Goal: Task Accomplishment & Management: Complete application form

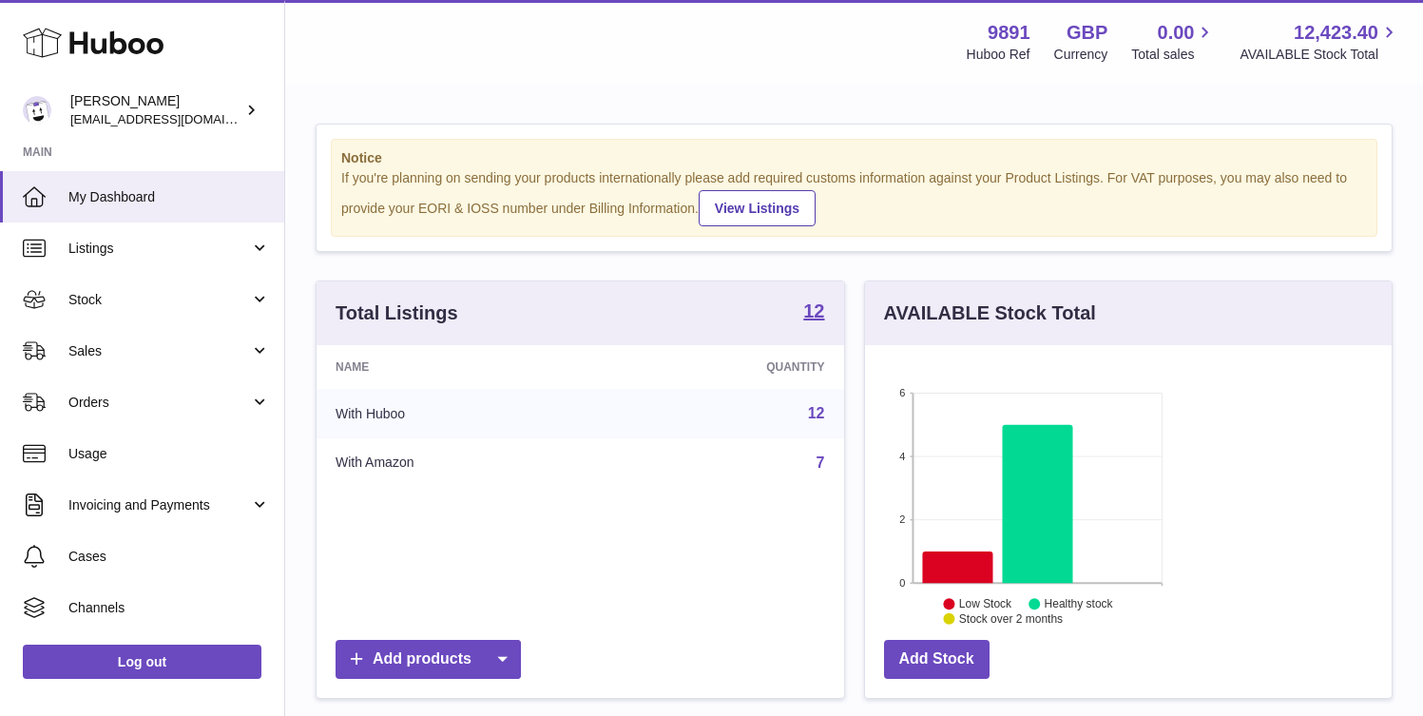
scroll to position [297, 344]
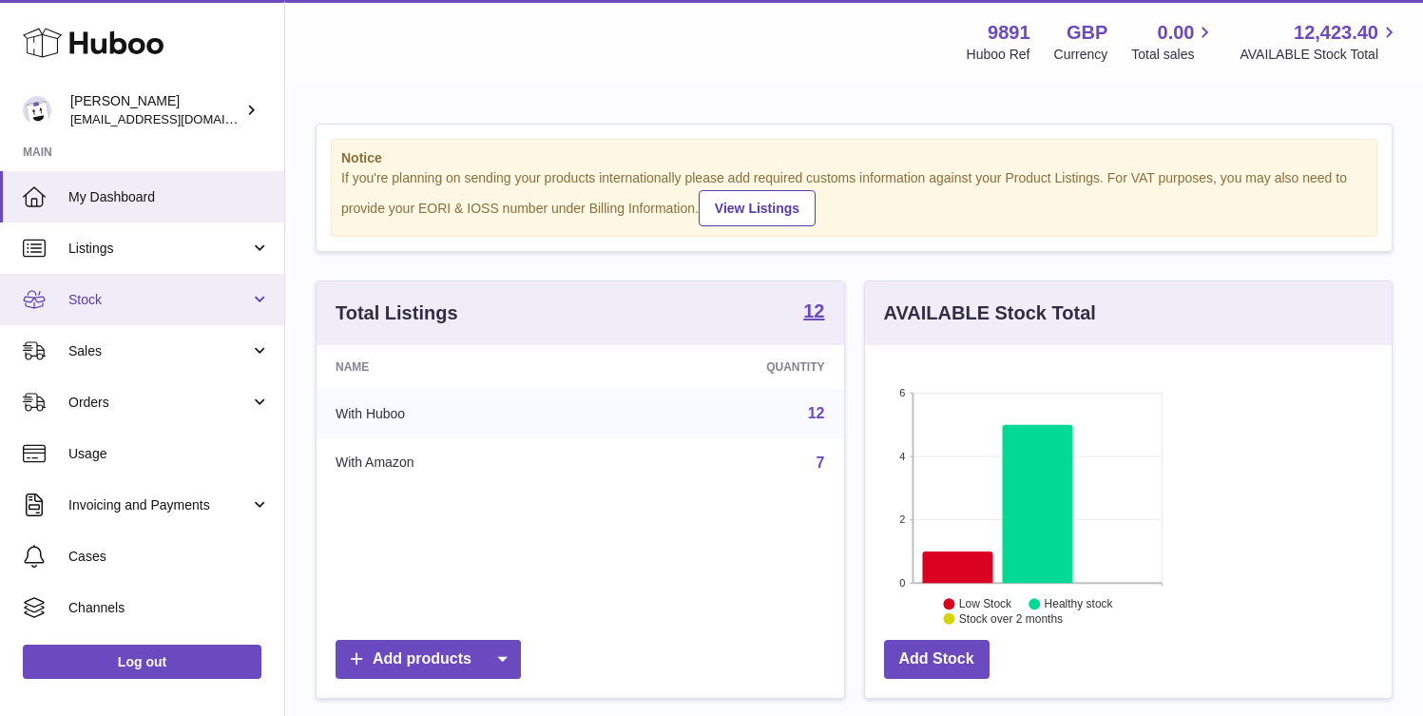
click at [135, 305] on span "Stock" at bounding box center [159, 300] width 182 height 18
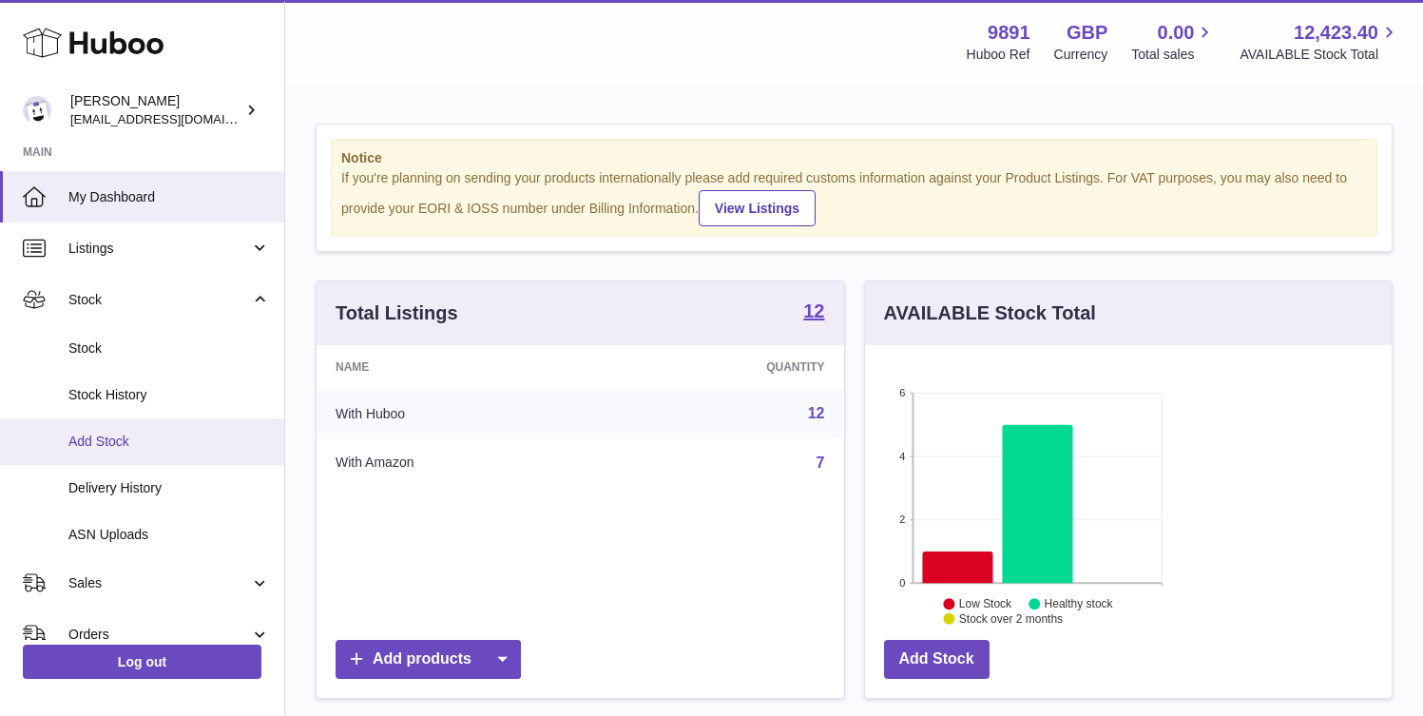
click at [118, 438] on span "Add Stock" at bounding box center [169, 441] width 202 height 18
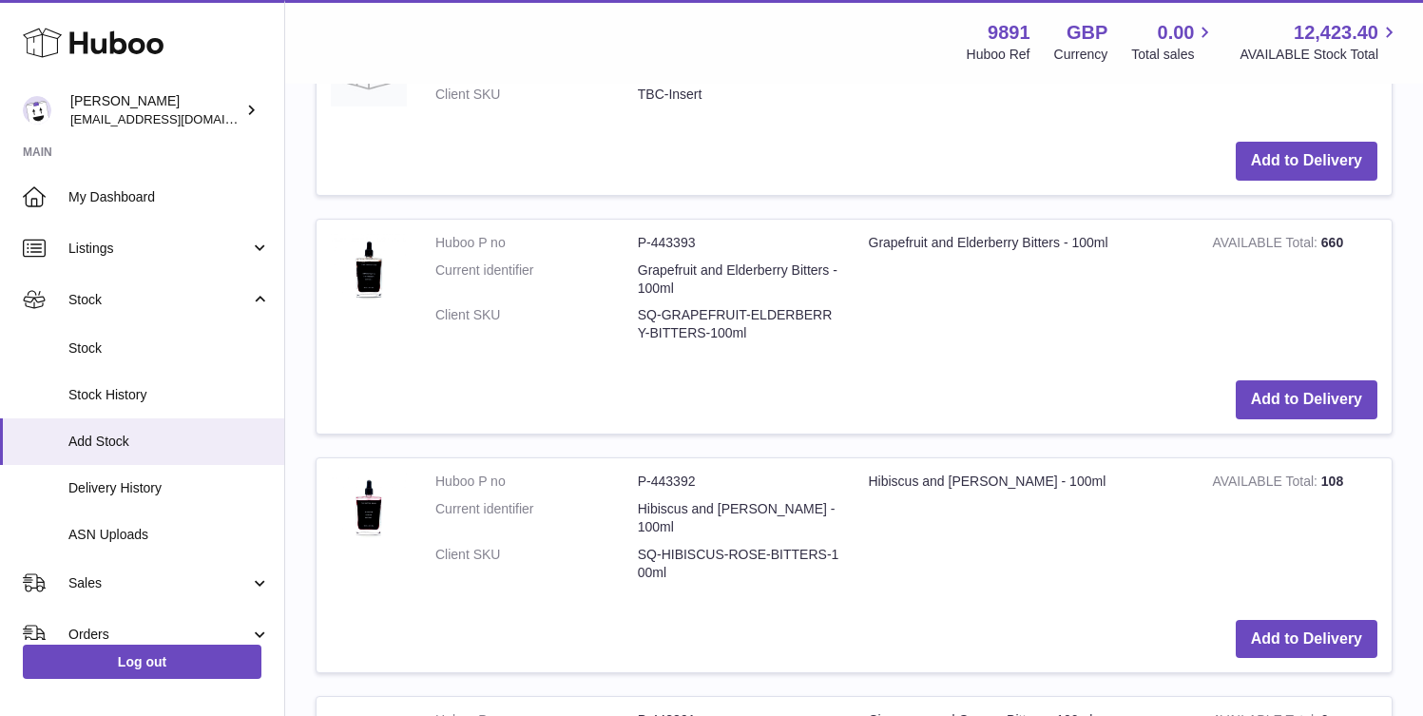
scroll to position [1389, 0]
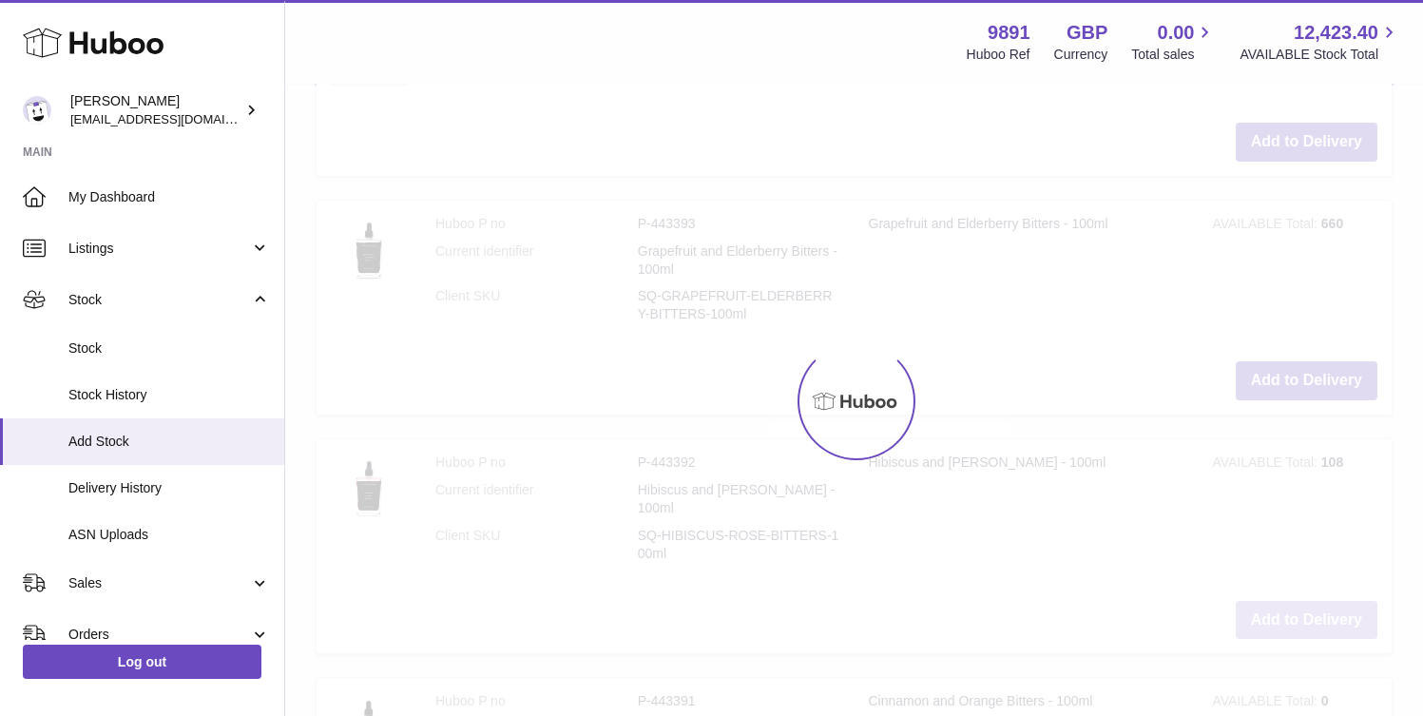
scroll to position [1604, 0]
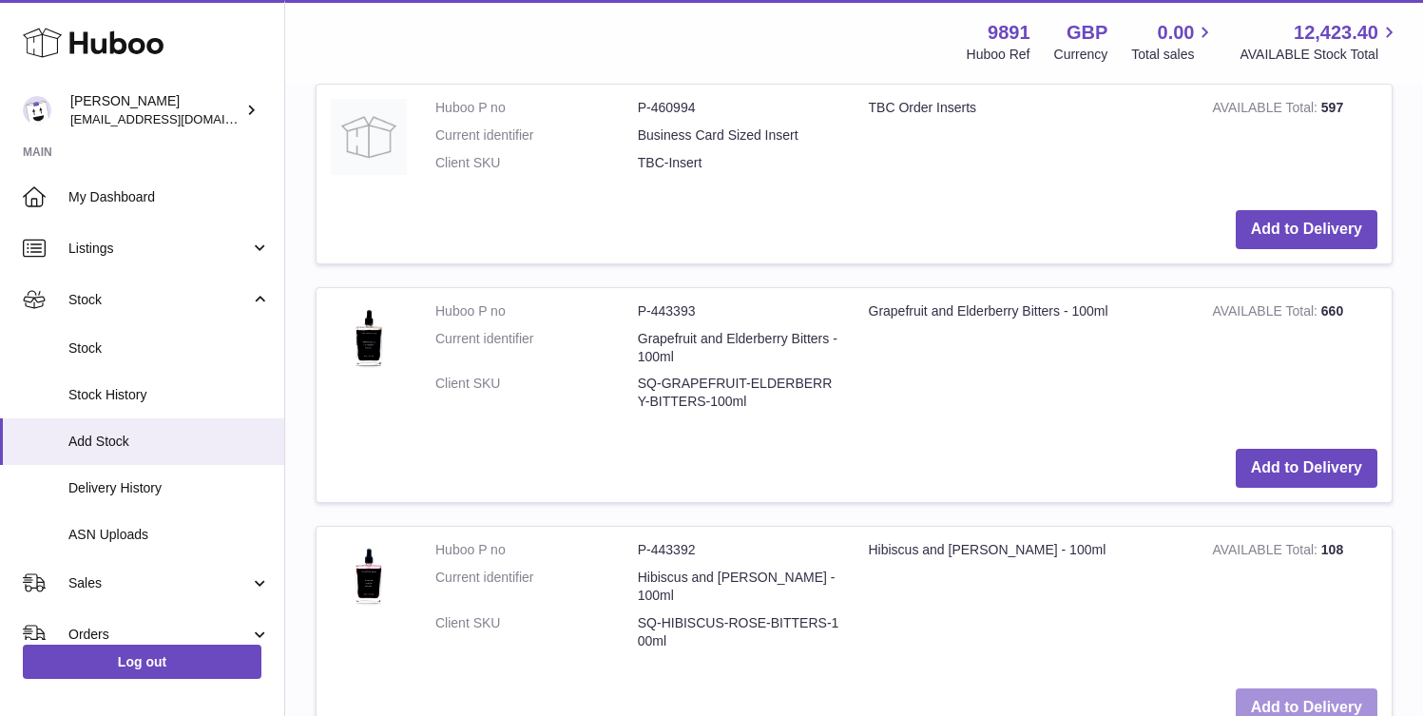
click at [1289, 688] on button "Add to Delivery" at bounding box center [1307, 707] width 142 height 39
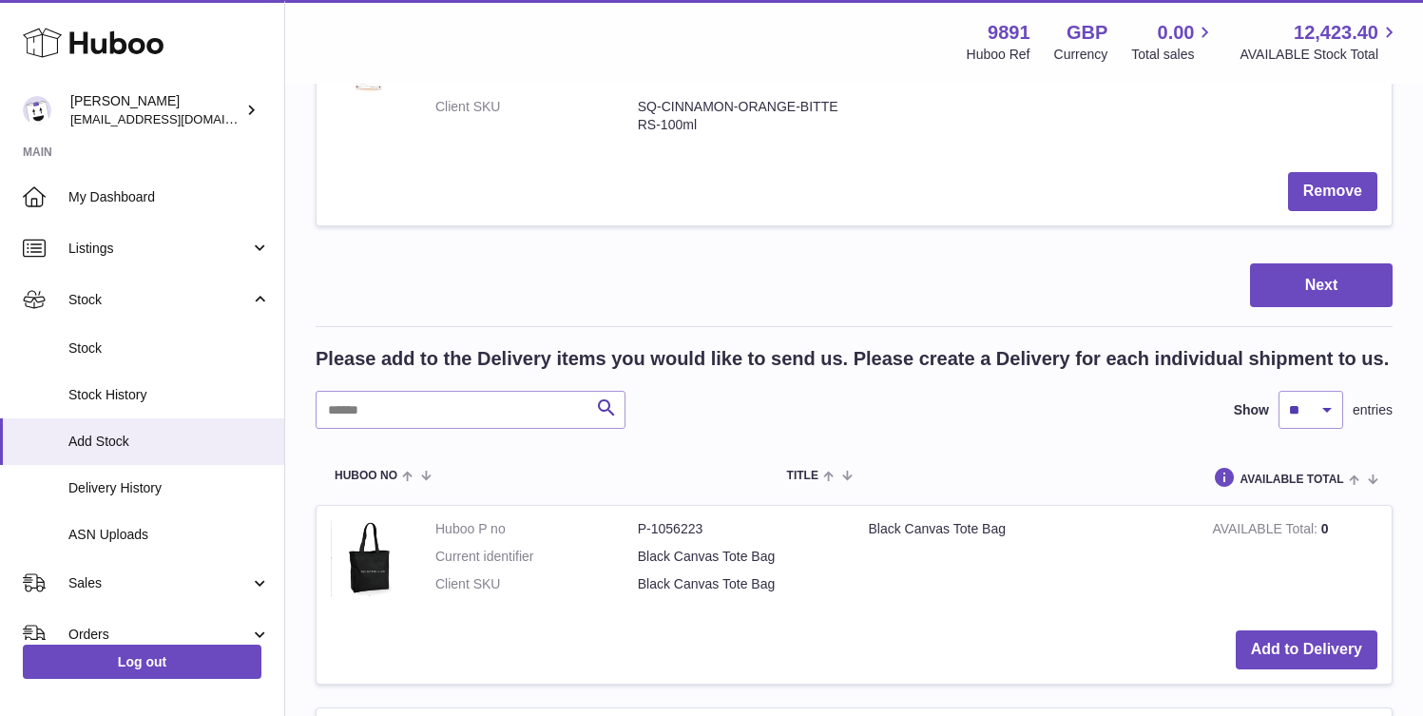
scroll to position [0, 0]
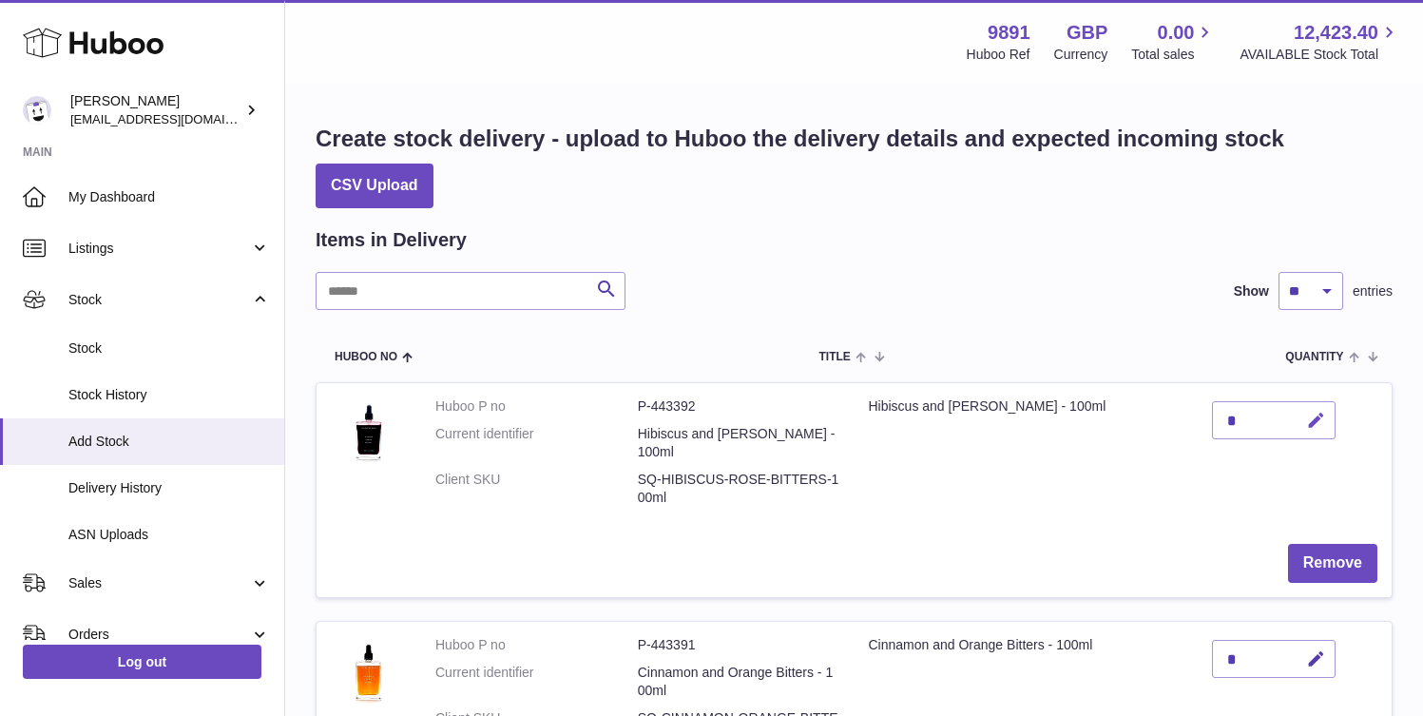
click at [1291, 440] on button "button" at bounding box center [1313, 420] width 45 height 39
type input "***"
click at [1306, 649] on icon "button" at bounding box center [1316, 659] width 20 height 20
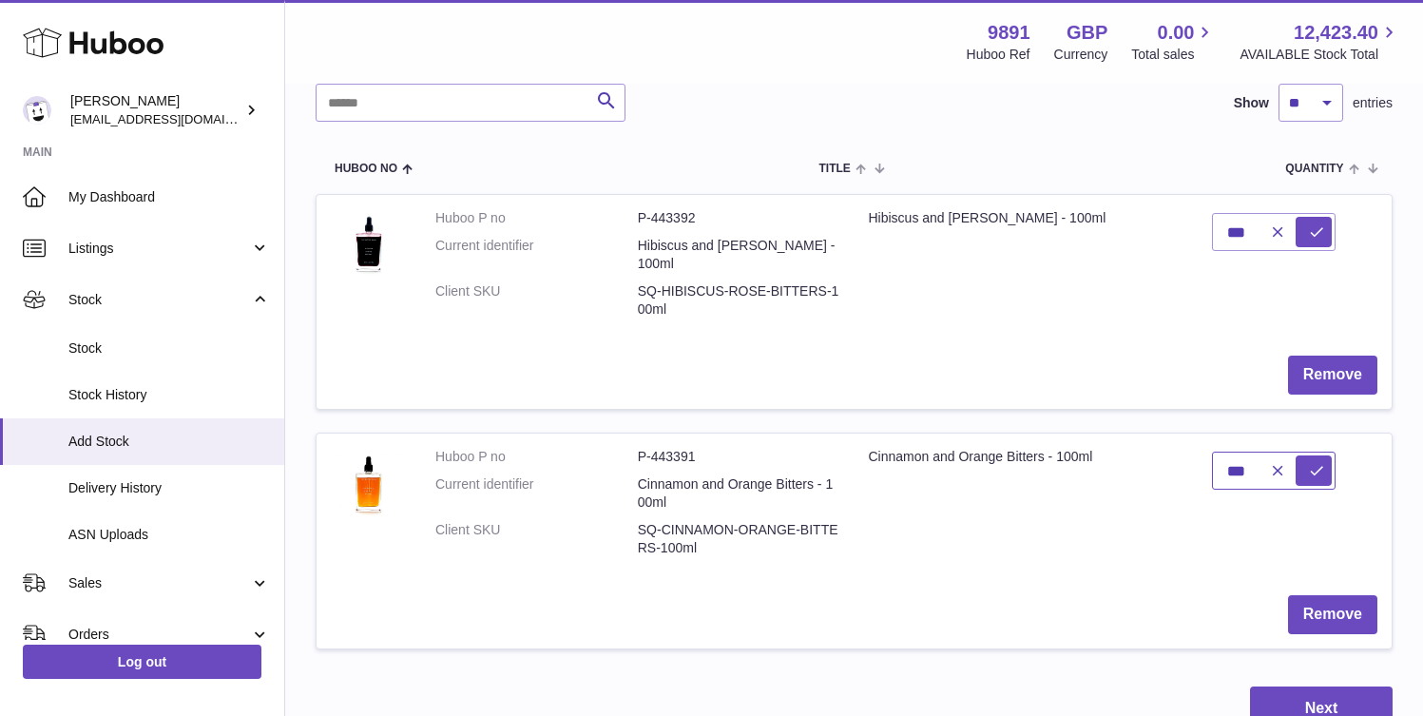
scroll to position [226, 0]
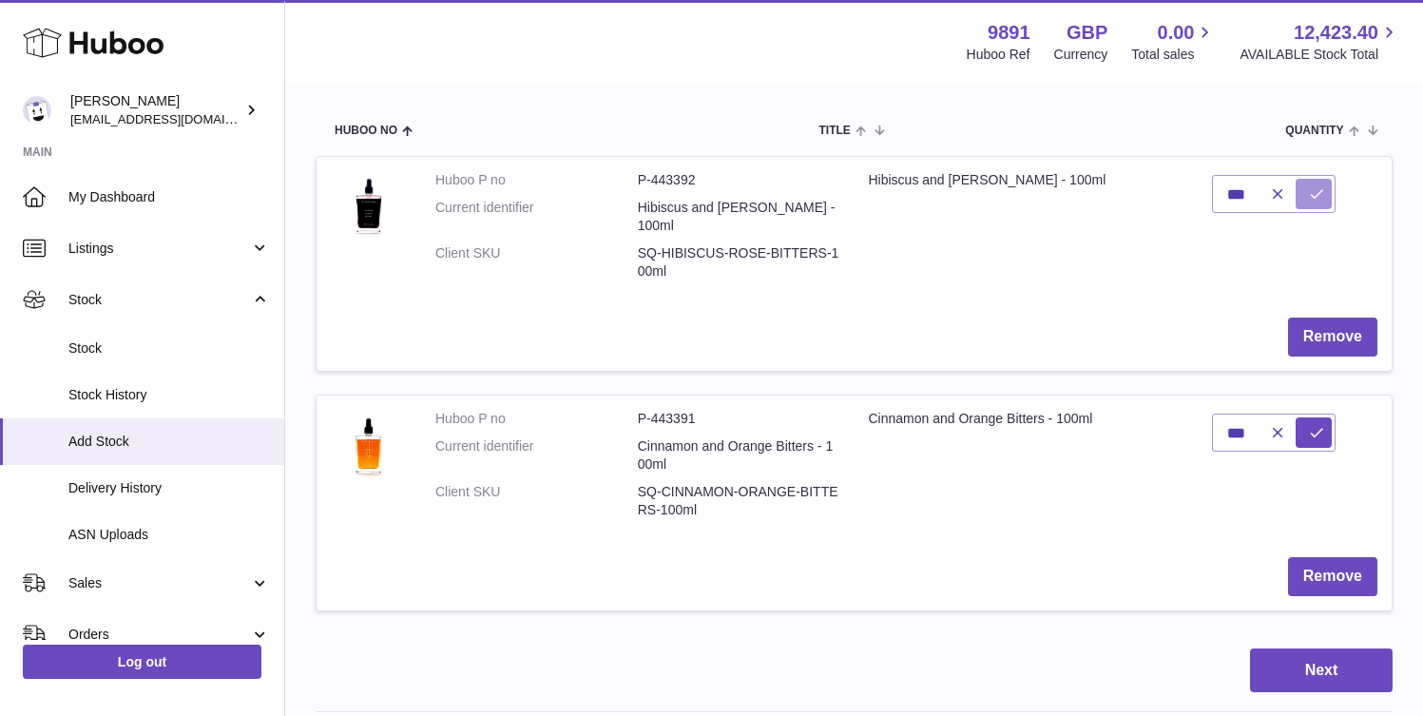
click at [1308, 202] on icon "submit" at bounding box center [1316, 193] width 17 height 17
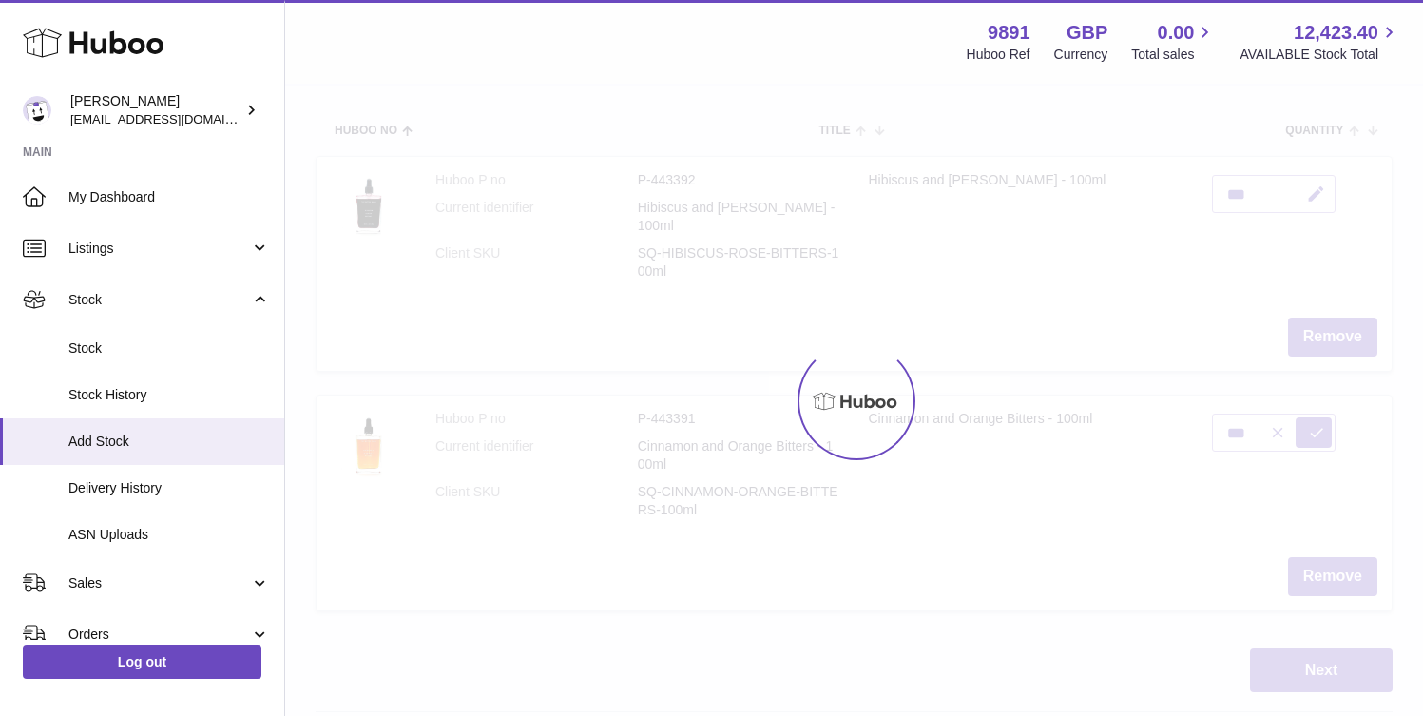
type input "*"
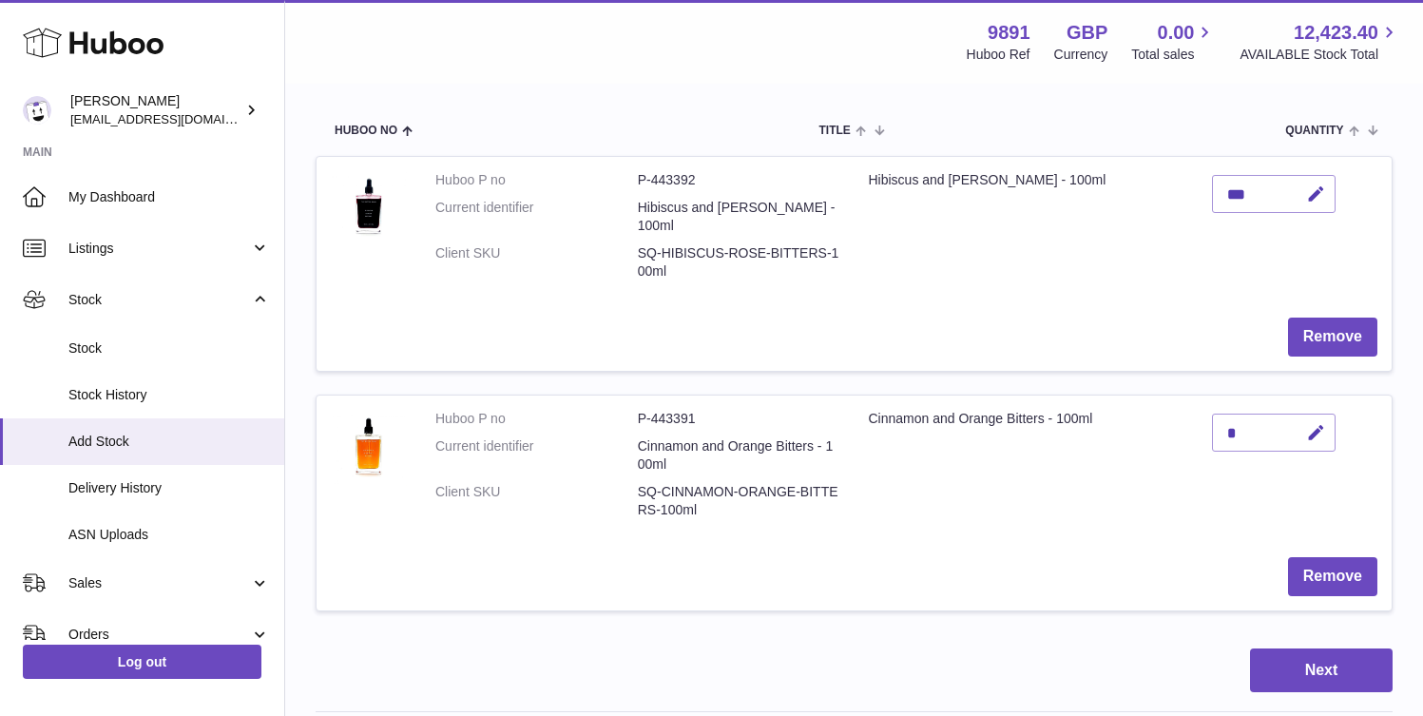
click at [1212, 413] on div "*" at bounding box center [1274, 432] width 124 height 38
click at [1306, 423] on icon "button" at bounding box center [1316, 433] width 20 height 20
type input "***"
click at [1308, 424] on icon "submit" at bounding box center [1316, 432] width 17 height 17
click at [1316, 648] on button "Next" at bounding box center [1321, 670] width 143 height 45
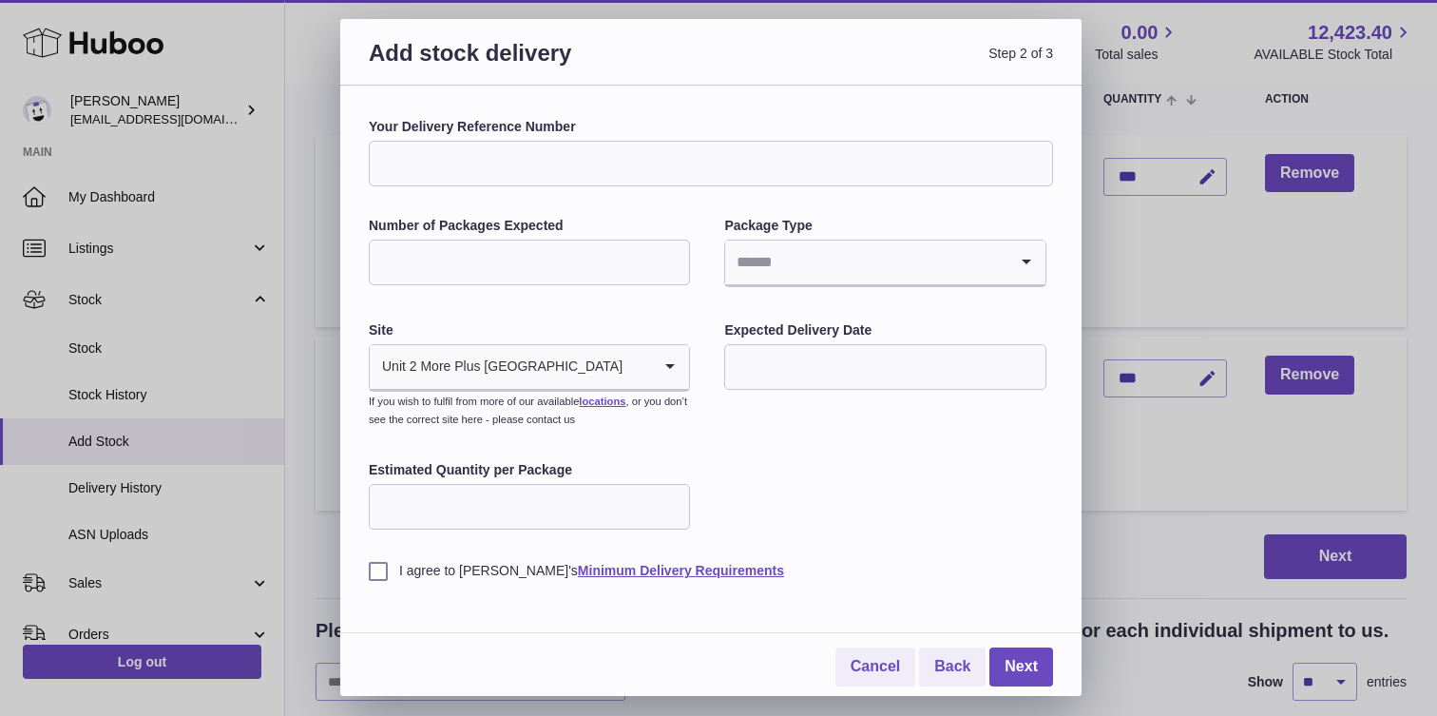
click at [514, 165] on input "Your Delivery Reference Number" at bounding box center [711, 164] width 684 height 46
type input "**********"
click at [769, 249] on input "Search for option" at bounding box center [865, 262] width 281 height 44
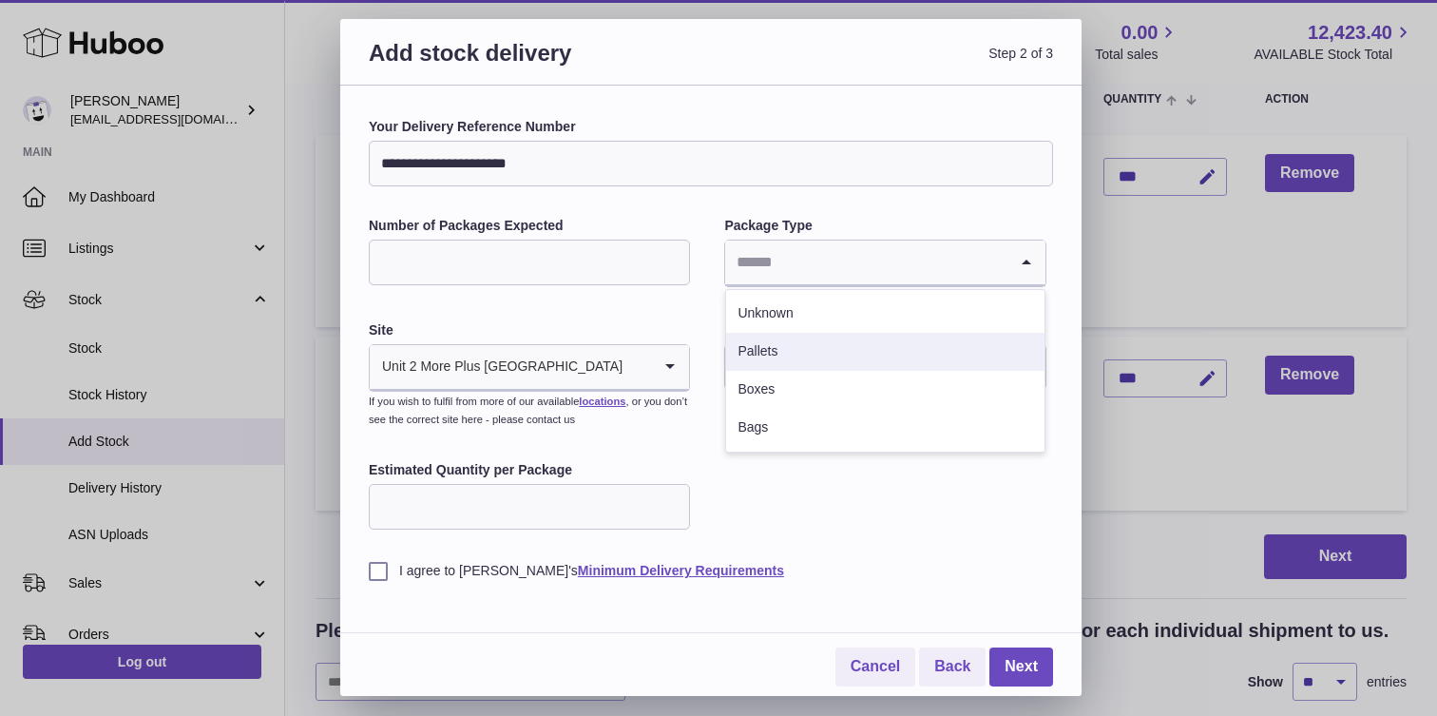
click at [802, 351] on li "Pallets" at bounding box center [884, 352] width 317 height 38
click at [779, 369] on input "text" at bounding box center [884, 367] width 321 height 46
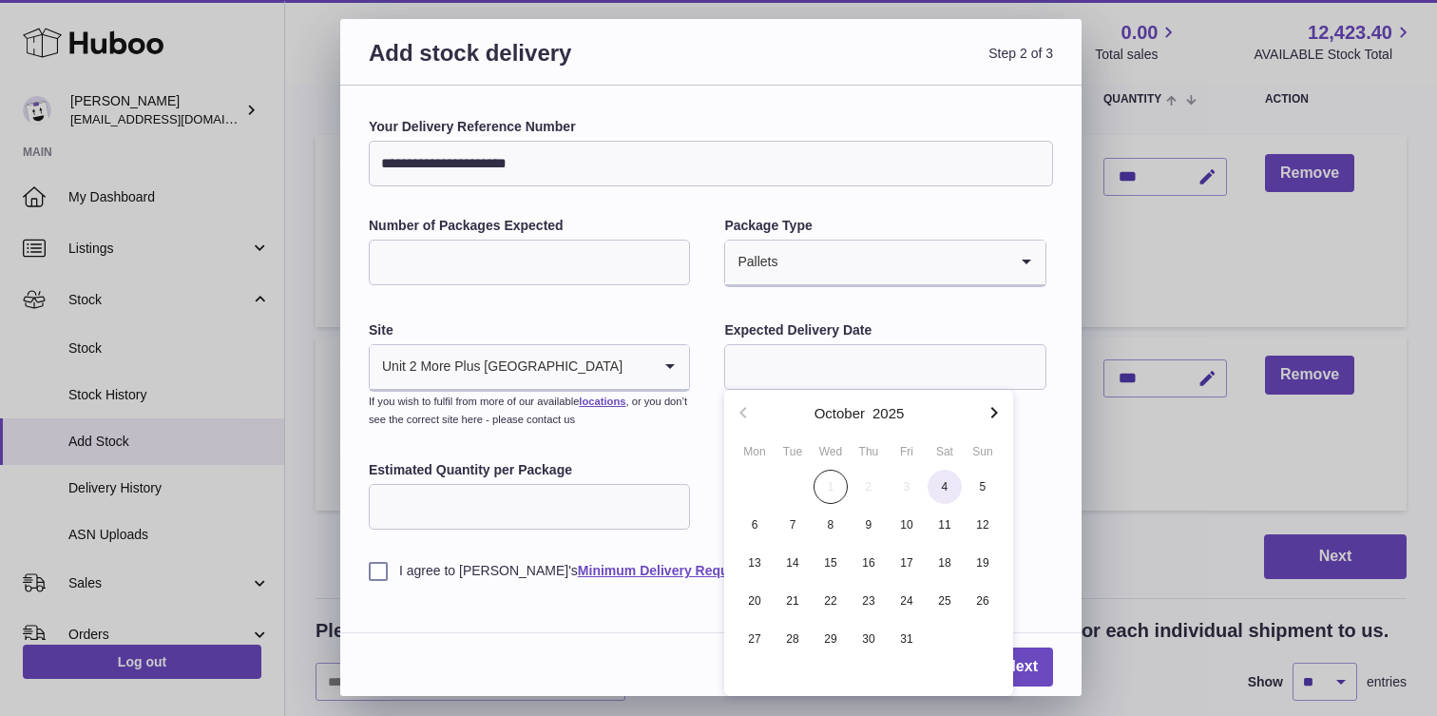
click at [954, 481] on span "4" at bounding box center [945, 487] width 34 height 34
type input "**********"
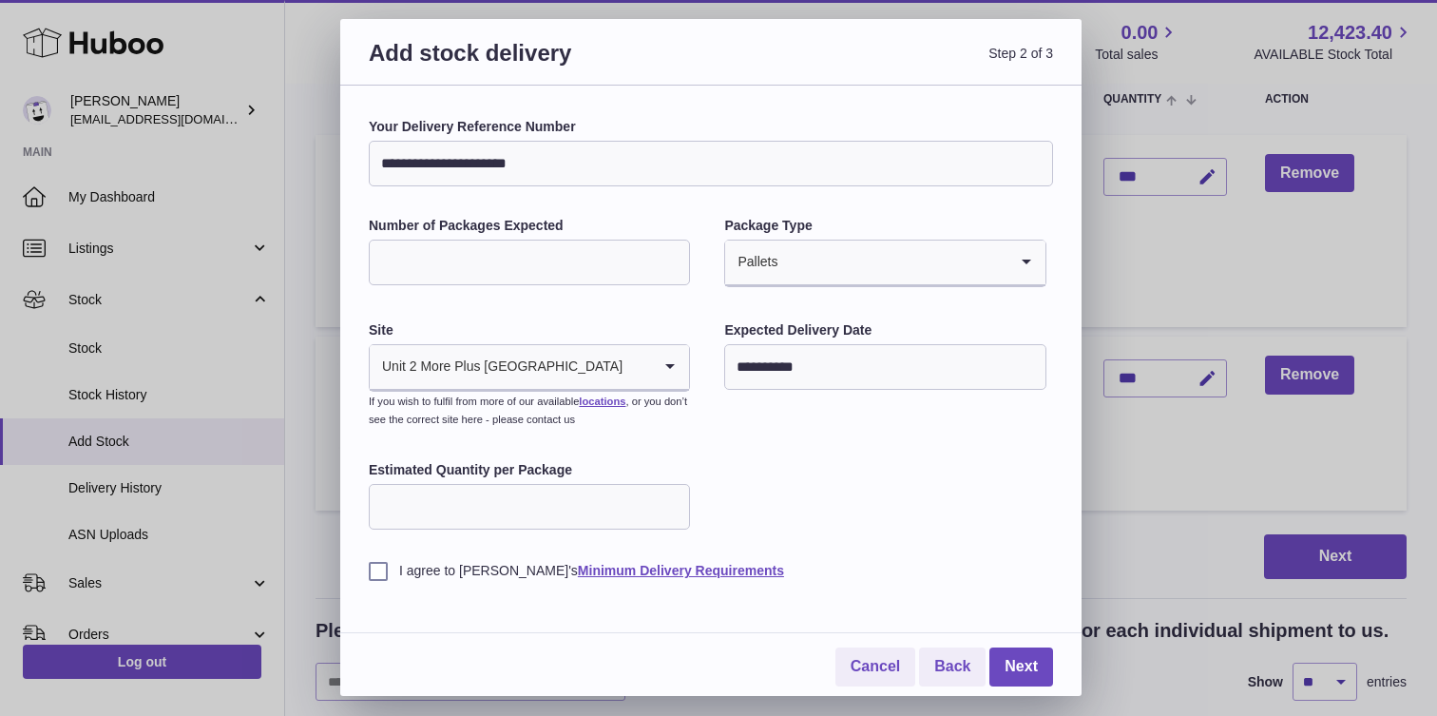
click at [545, 254] on input "Number of Packages Expected" at bounding box center [529, 263] width 321 height 46
type input "***"
click at [524, 510] on input "Estimated Quantity per Package" at bounding box center [529, 507] width 321 height 46
type input "*"
click at [373, 569] on label "I agree to Huboo's Minimum Delivery Requirements" at bounding box center [711, 571] width 684 height 18
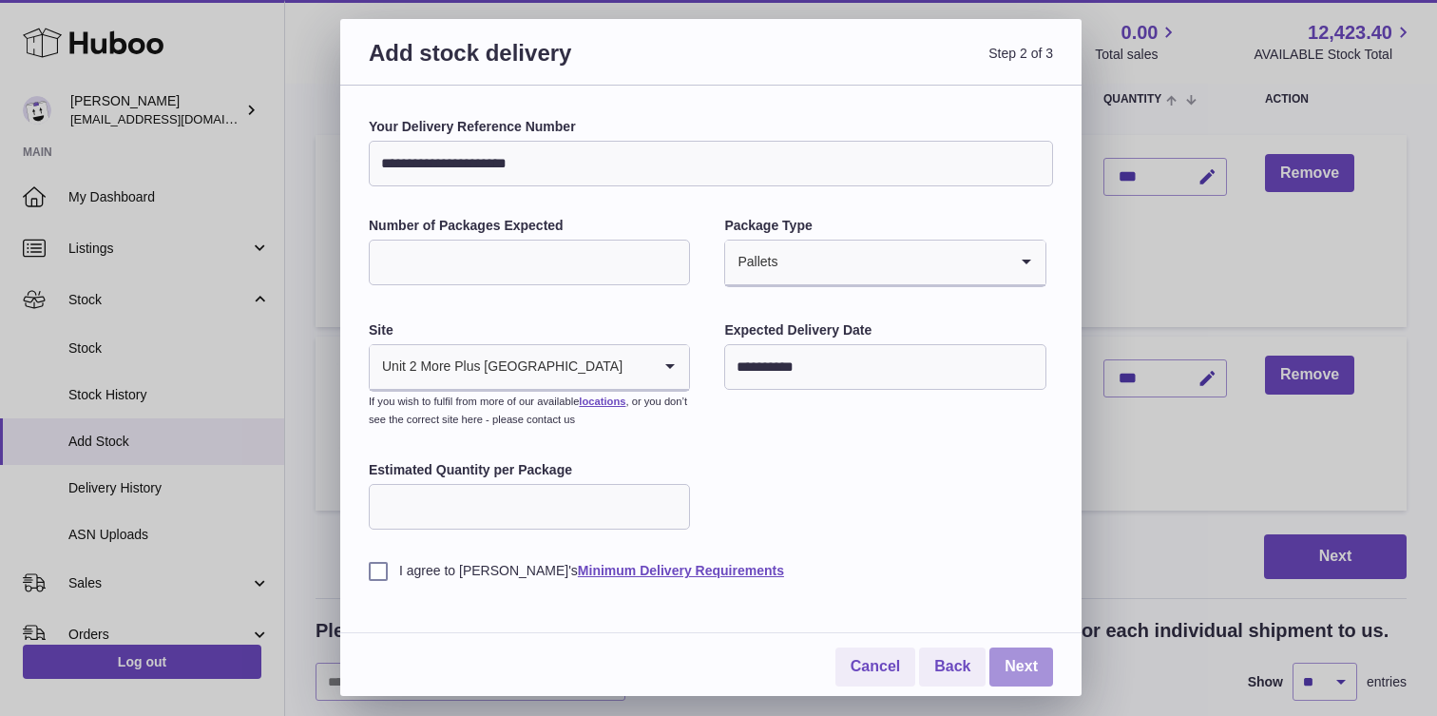
click at [1038, 664] on link "Next" at bounding box center [1022, 666] width 64 height 39
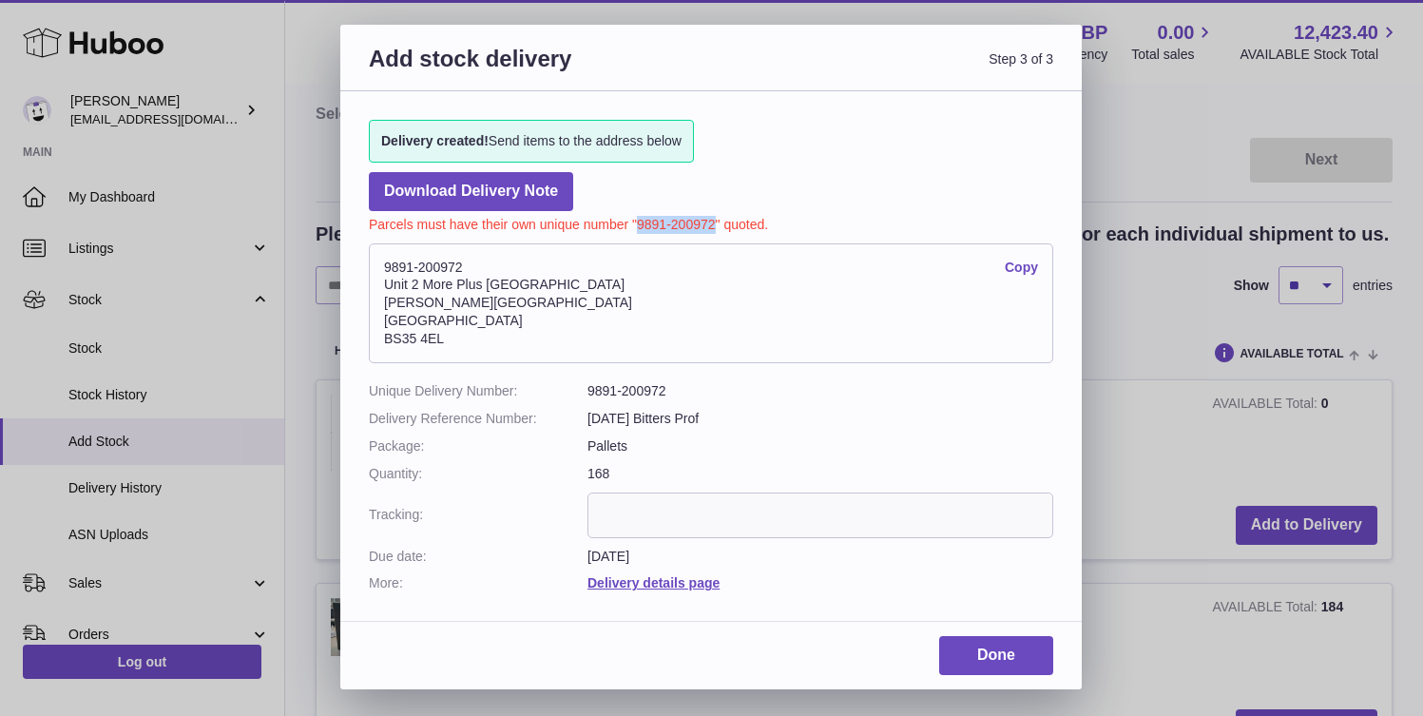
drag, startPoint x: 713, startPoint y: 225, endPoint x: 640, endPoint y: 225, distance: 73.2
click at [640, 225] on p "Parcels must have their own unique number "9891-200972" quoted." at bounding box center [711, 222] width 684 height 23
copy p "9891-200972"
